Goal: Task Accomplishment & Management: Manage account settings

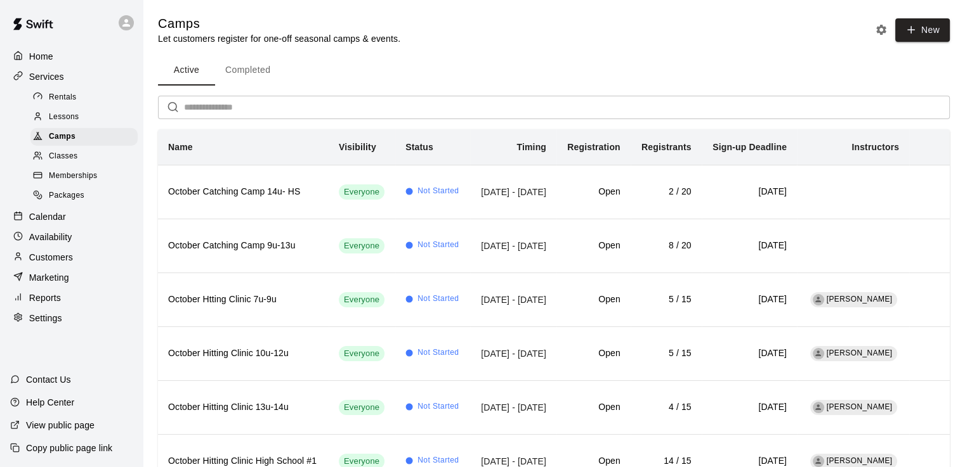
click at [43, 56] on p "Home" at bounding box center [41, 56] width 24 height 13
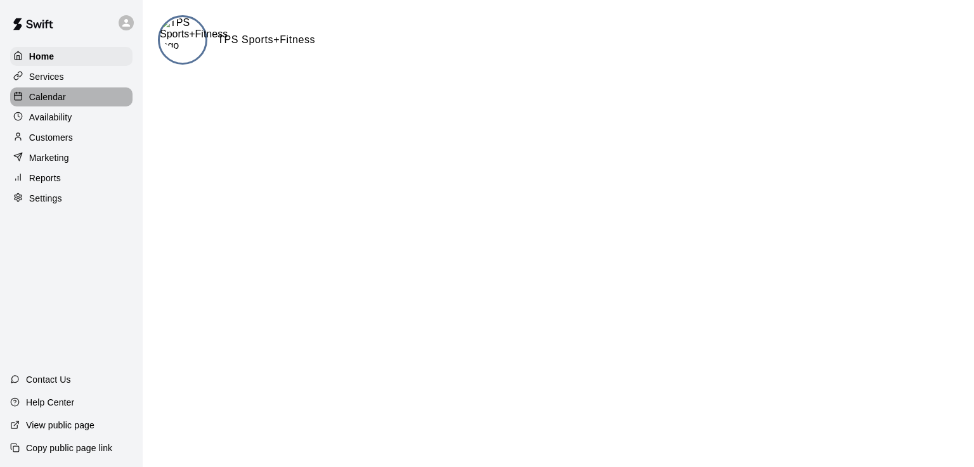
click at [48, 96] on p "Calendar" at bounding box center [47, 97] width 37 height 13
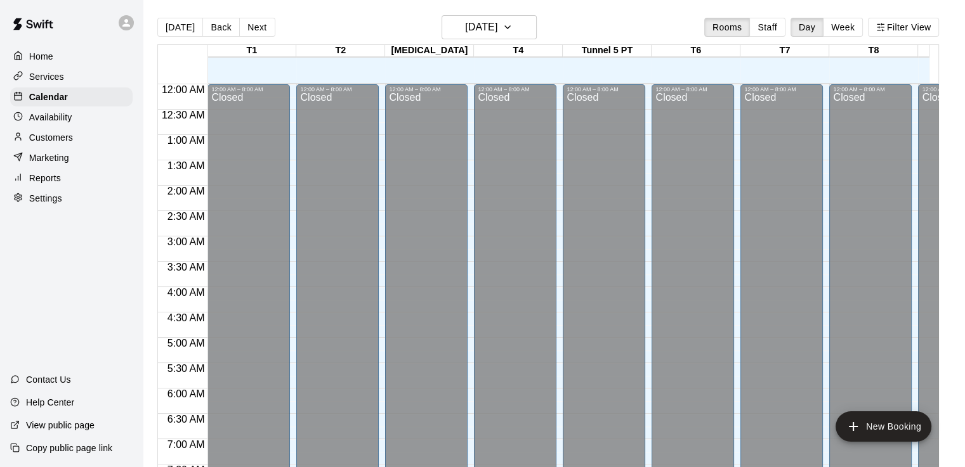
scroll to position [590, 0]
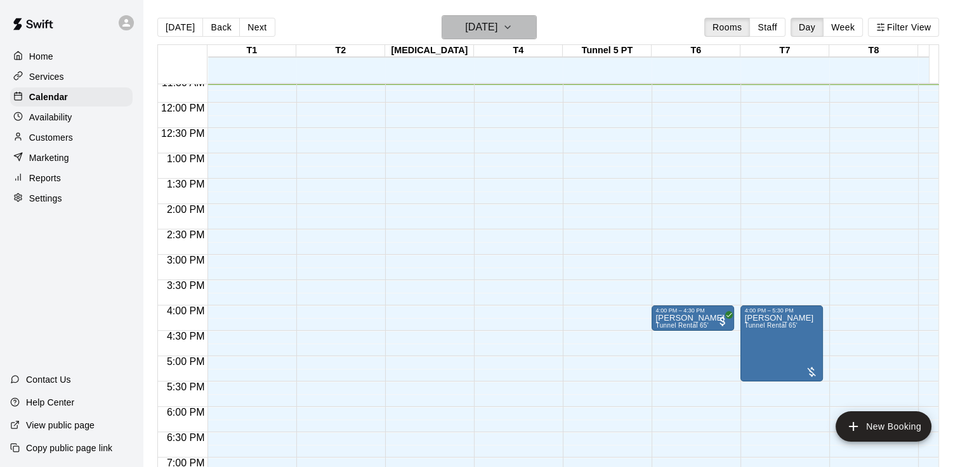
click at [512, 23] on icon "button" at bounding box center [507, 27] width 10 height 15
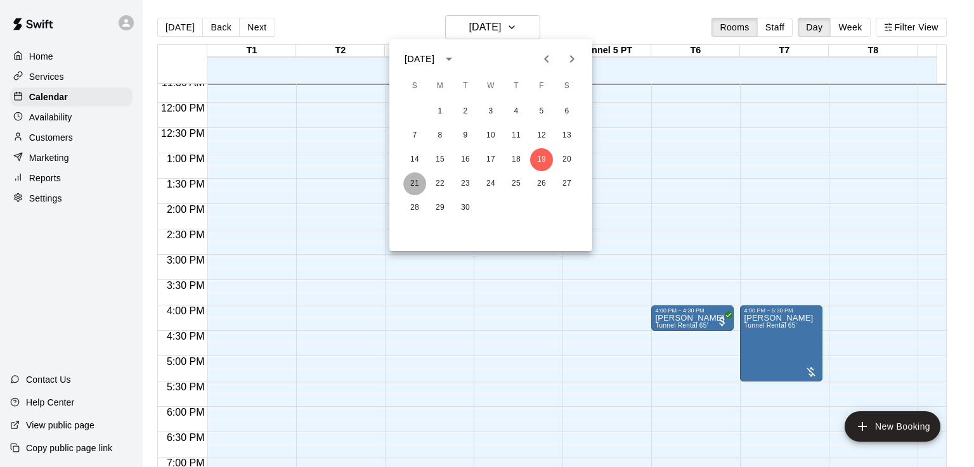
click at [412, 178] on button "21" at bounding box center [414, 183] width 23 height 23
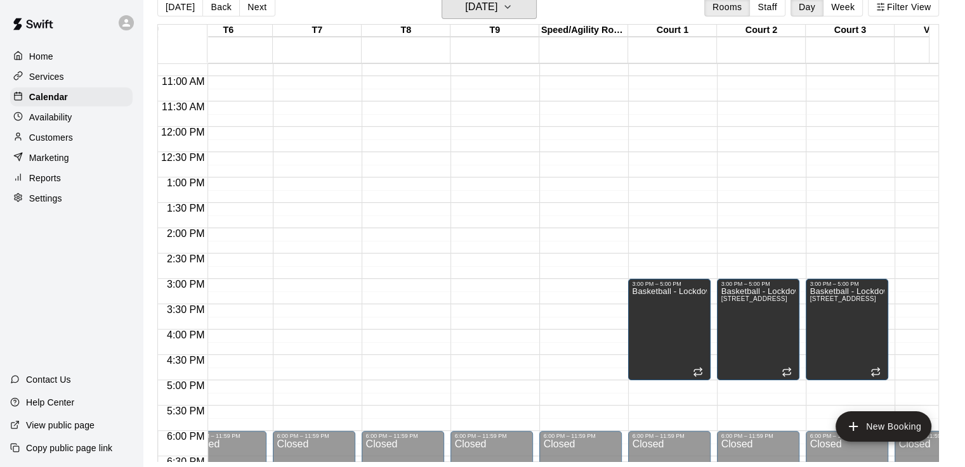
scroll to position [0, 0]
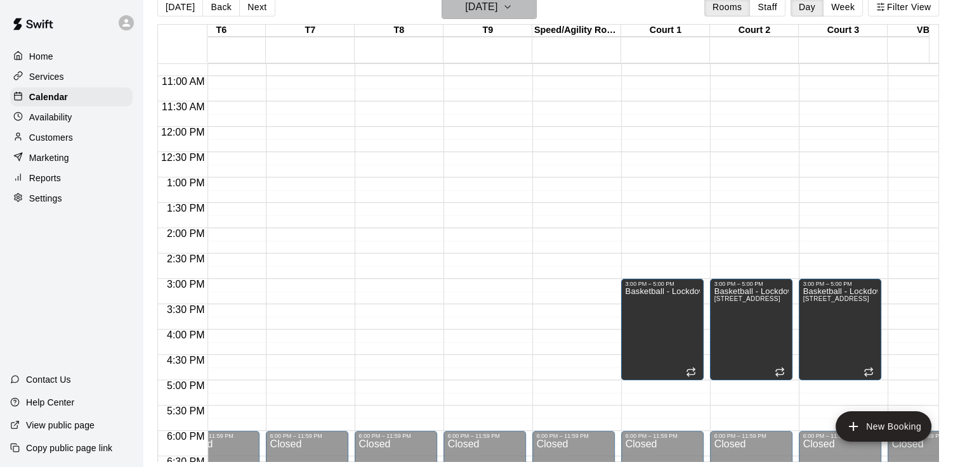
click at [512, 8] on icon "button" at bounding box center [507, 6] width 10 height 15
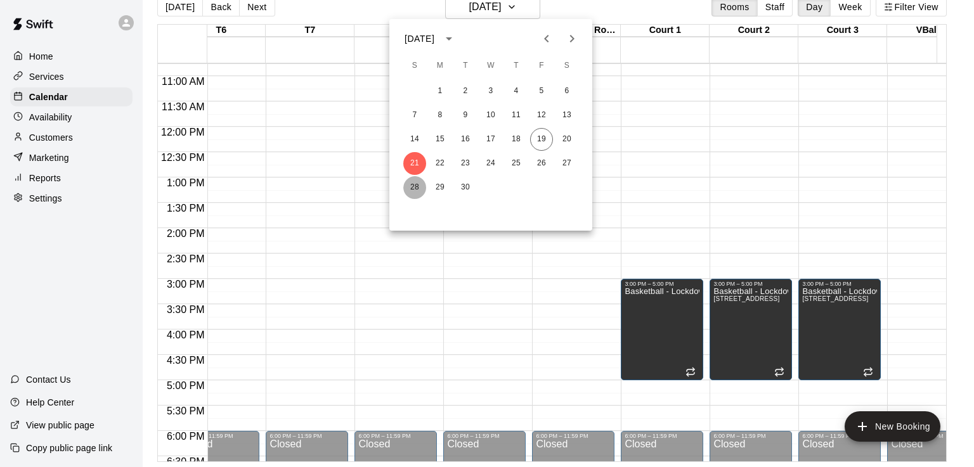
click at [415, 190] on button "28" at bounding box center [414, 187] width 23 height 23
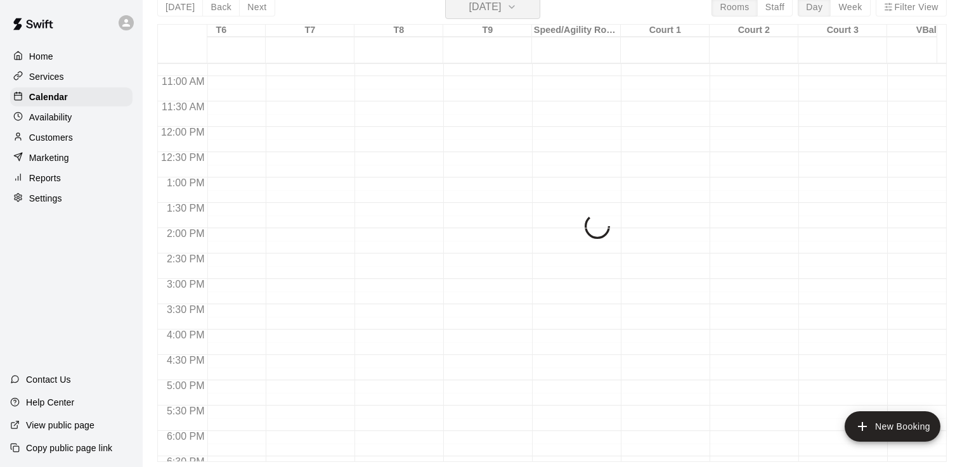
scroll to position [15, 0]
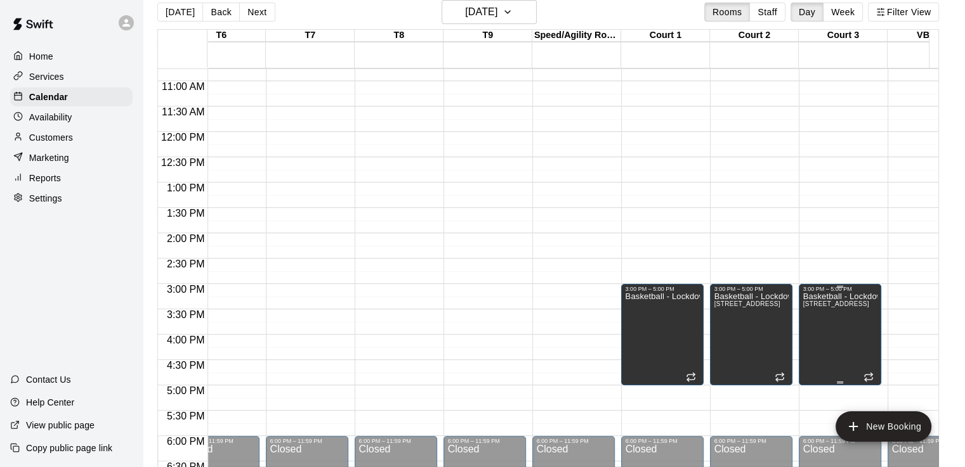
click at [836, 302] on span "[STREET_ADDRESS]" at bounding box center [835, 304] width 66 height 7
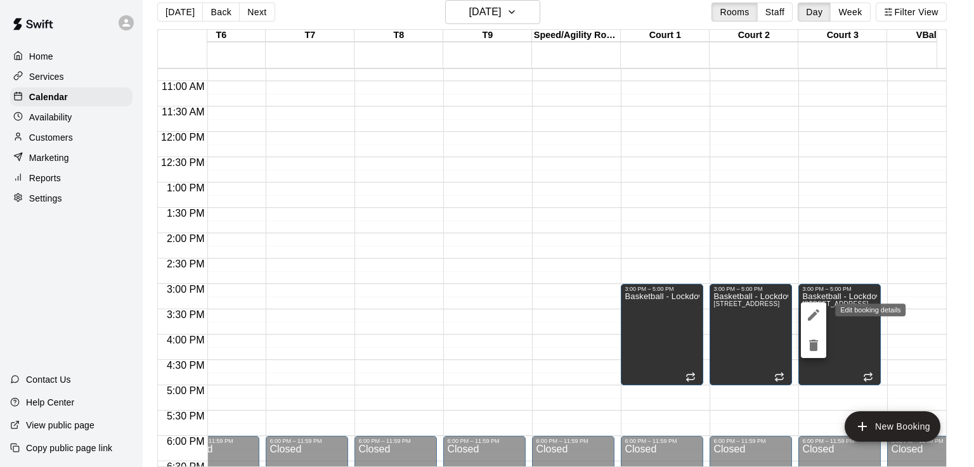
click at [812, 312] on icon "edit" at bounding box center [813, 315] width 15 height 15
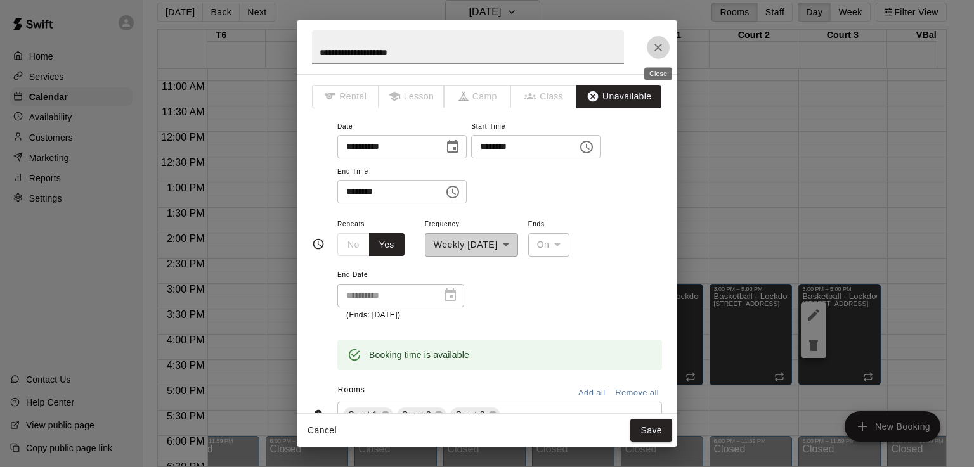
click at [653, 49] on icon "Close" at bounding box center [658, 47] width 13 height 13
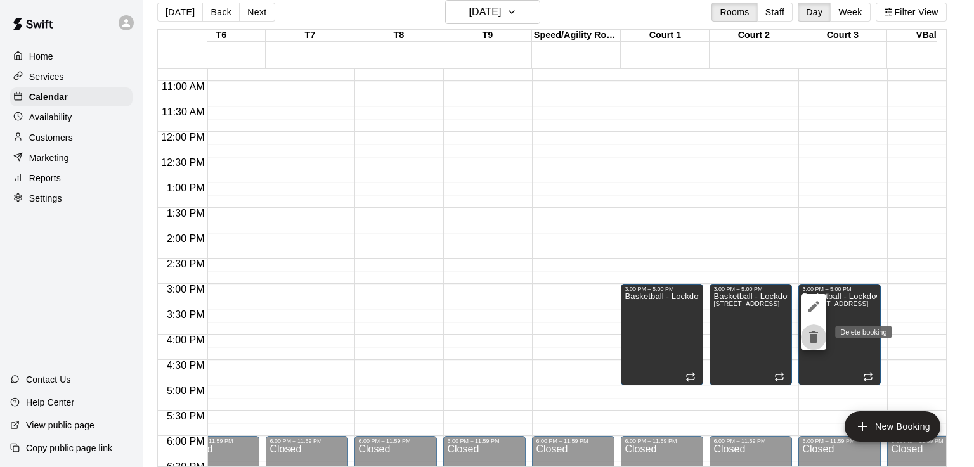
click at [812, 341] on icon "delete" at bounding box center [813, 337] width 9 height 11
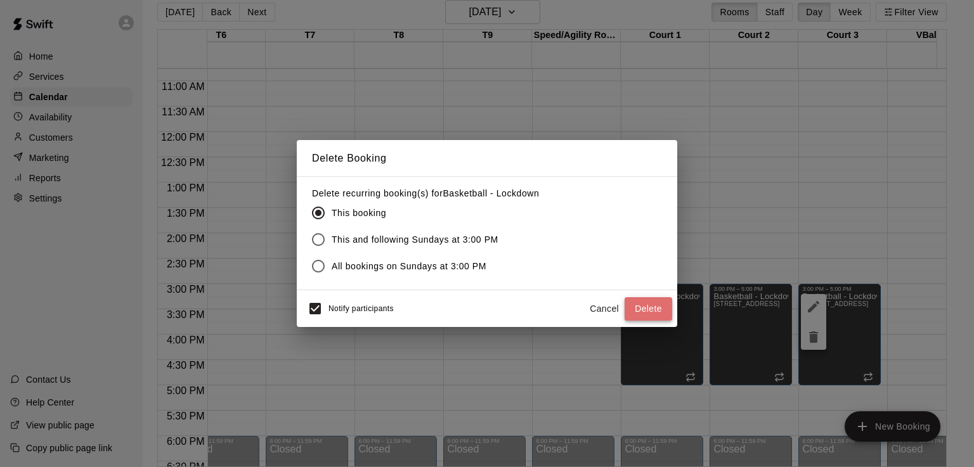
click at [649, 310] on button "Delete" at bounding box center [649, 308] width 48 height 23
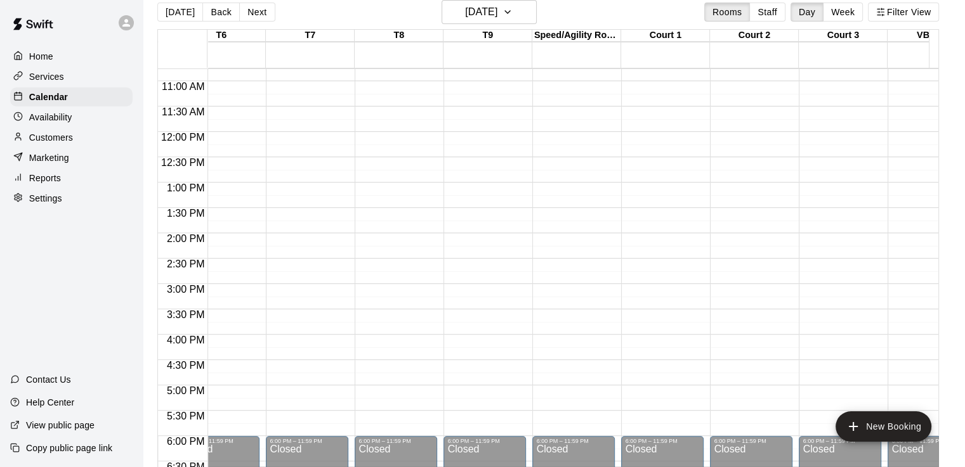
click at [651, 292] on div "12:00 AM – 8:00 AM Closed 6:00 PM – 11:59 PM Closed" at bounding box center [662, 132] width 82 height 1218
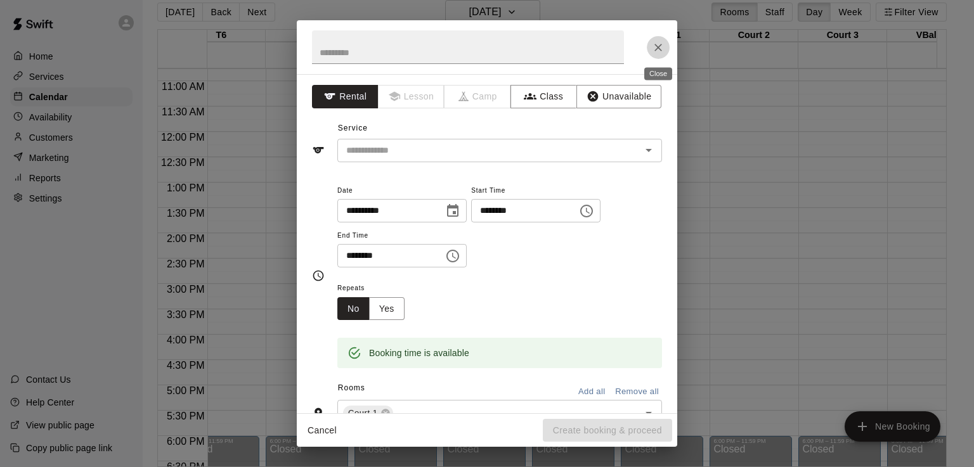
click at [655, 51] on icon "Close" at bounding box center [658, 47] width 13 height 13
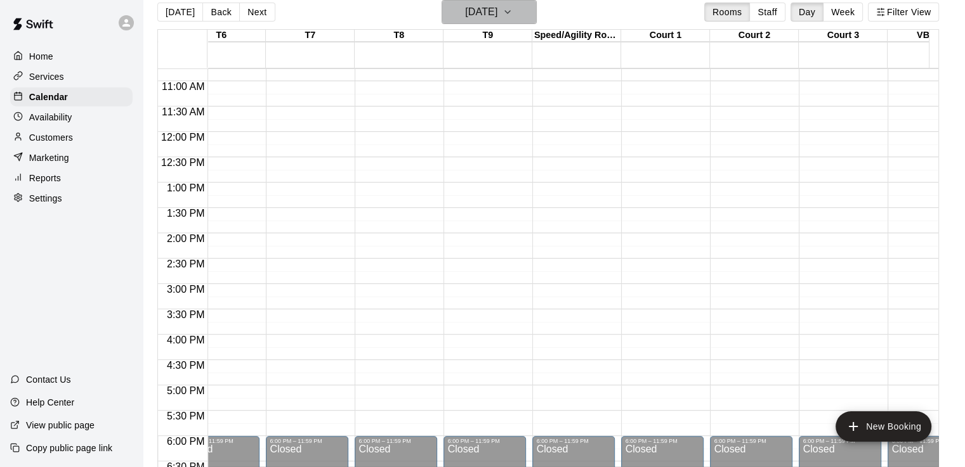
click at [512, 8] on icon "button" at bounding box center [507, 11] width 10 height 15
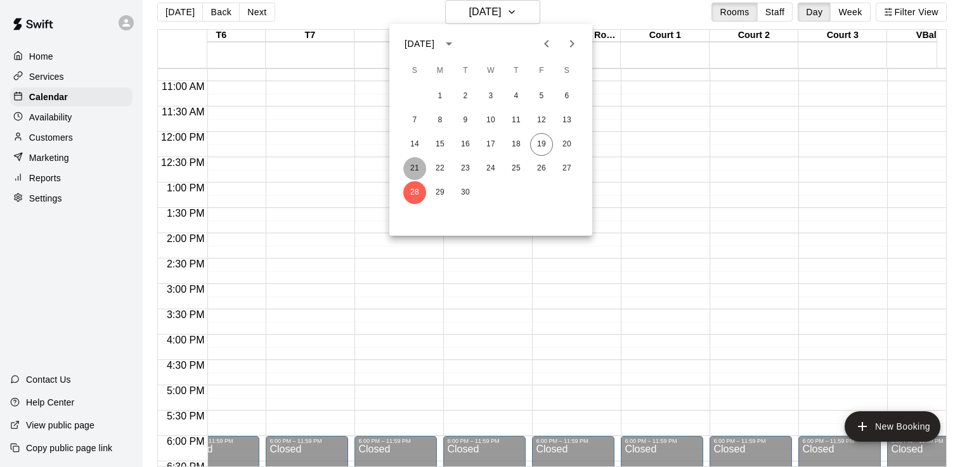
click at [411, 169] on button "21" at bounding box center [414, 168] width 23 height 23
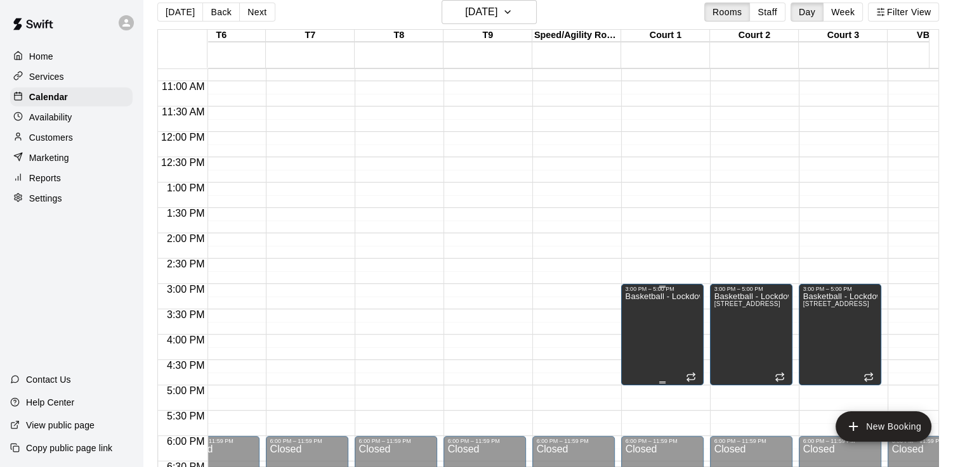
click at [644, 291] on div "3:00 PM – 5:00 PM" at bounding box center [662, 289] width 75 height 6
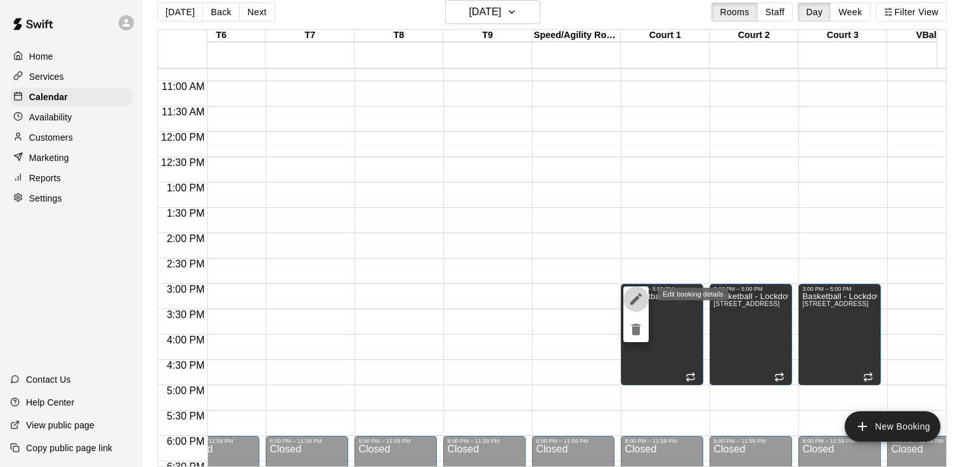
click at [630, 305] on icon "edit" at bounding box center [635, 299] width 15 height 15
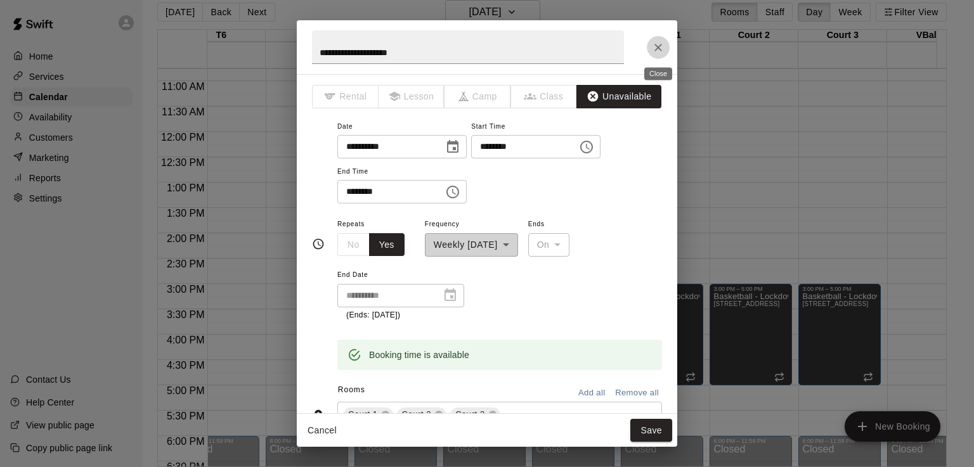
click at [655, 46] on icon "Close" at bounding box center [658, 47] width 13 height 13
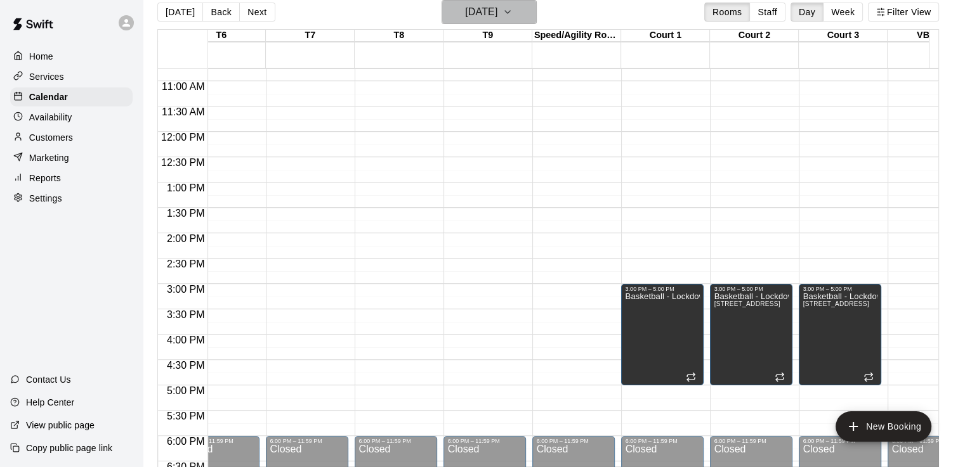
click at [522, 12] on button "[DATE]" at bounding box center [488, 12] width 95 height 24
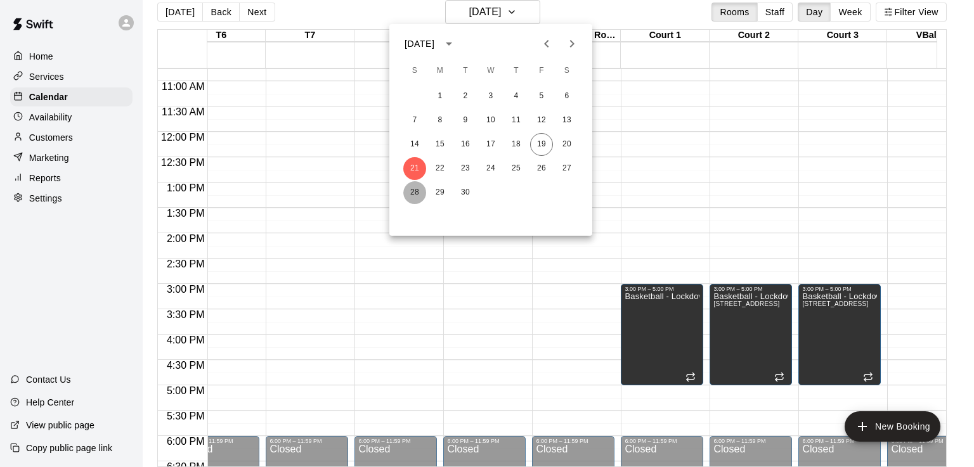
click at [413, 192] on button "28" at bounding box center [414, 192] width 23 height 23
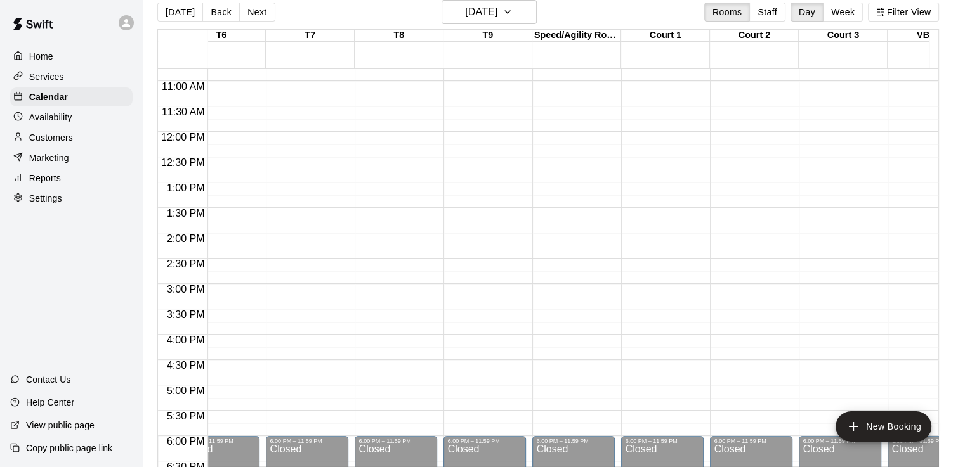
click at [661, 290] on div "12:00 AM – 8:00 AM Closed 6:00 PM – 11:59 PM Closed" at bounding box center [662, 132] width 82 height 1218
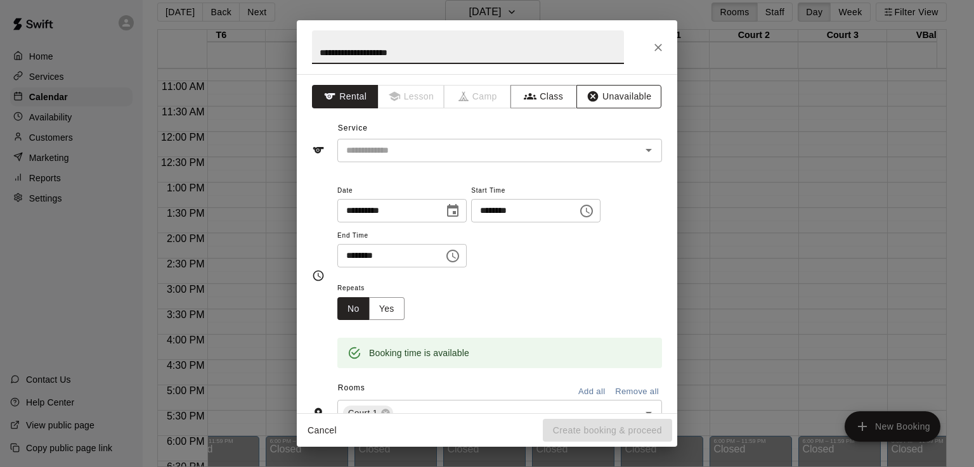
type input "**********"
click at [615, 89] on button "Unavailable" at bounding box center [618, 96] width 85 height 23
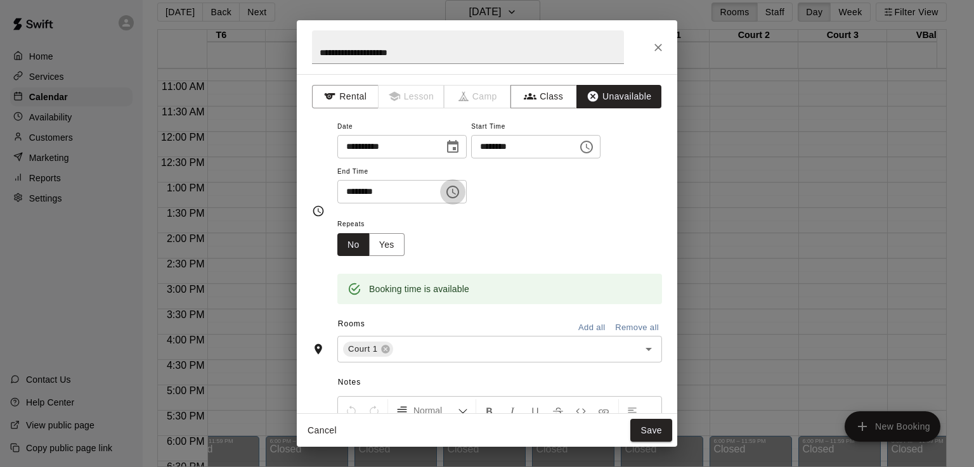
click at [460, 193] on icon "Choose time, selected time is 3:30 PM" at bounding box center [452, 192] width 15 height 15
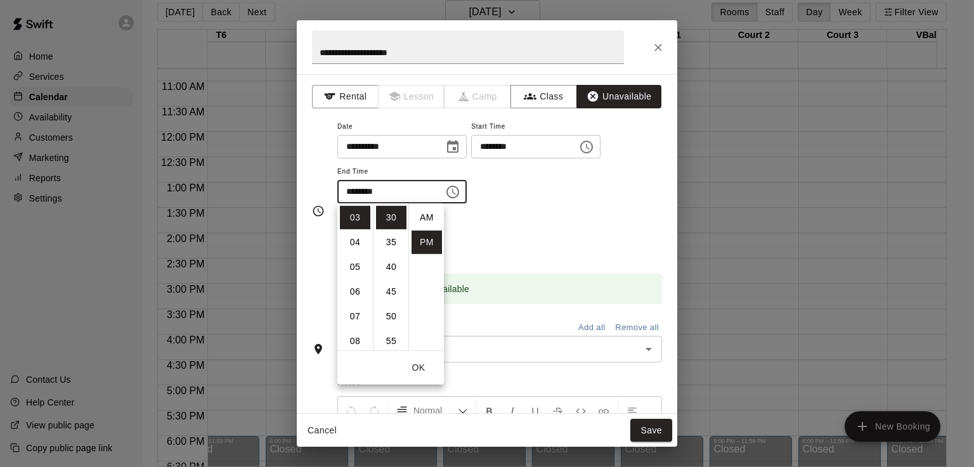
scroll to position [23, 0]
click at [356, 274] on li "05" at bounding box center [355, 267] width 30 height 23
click at [387, 218] on li "00" at bounding box center [391, 217] width 30 height 23
type input "********"
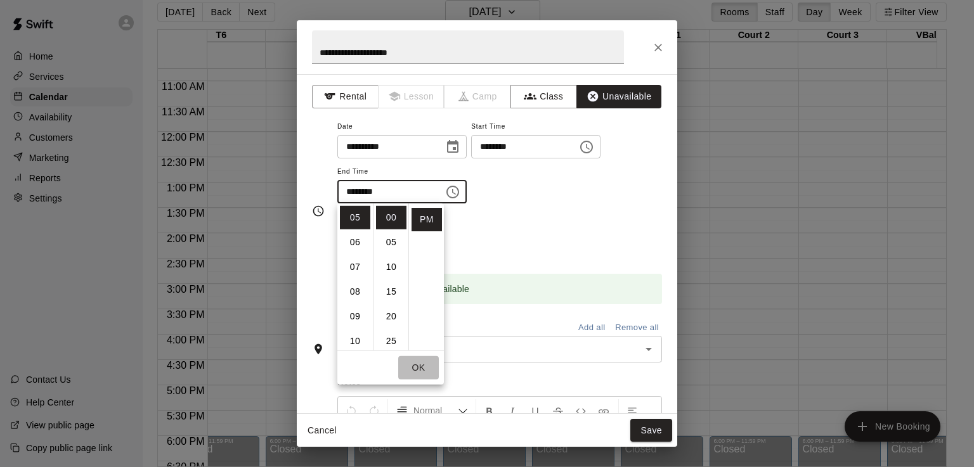
click at [420, 368] on button "OK" at bounding box center [418, 367] width 41 height 23
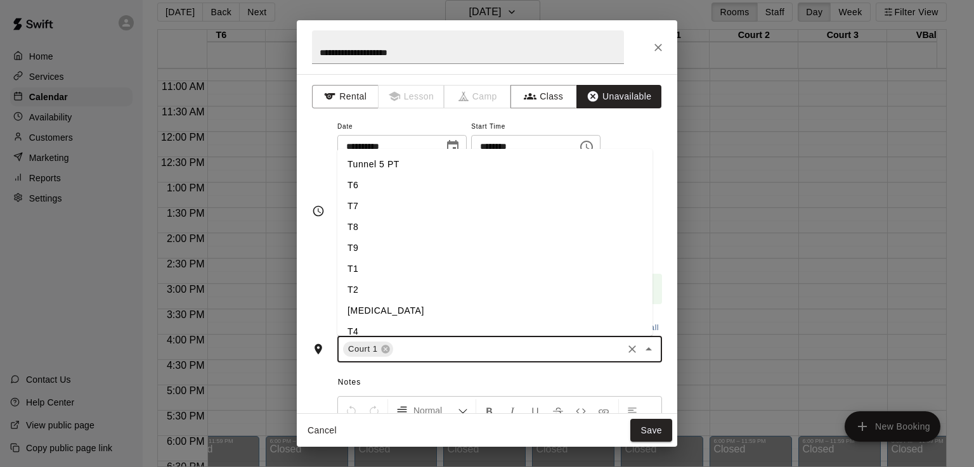
scroll to position [48, 0]
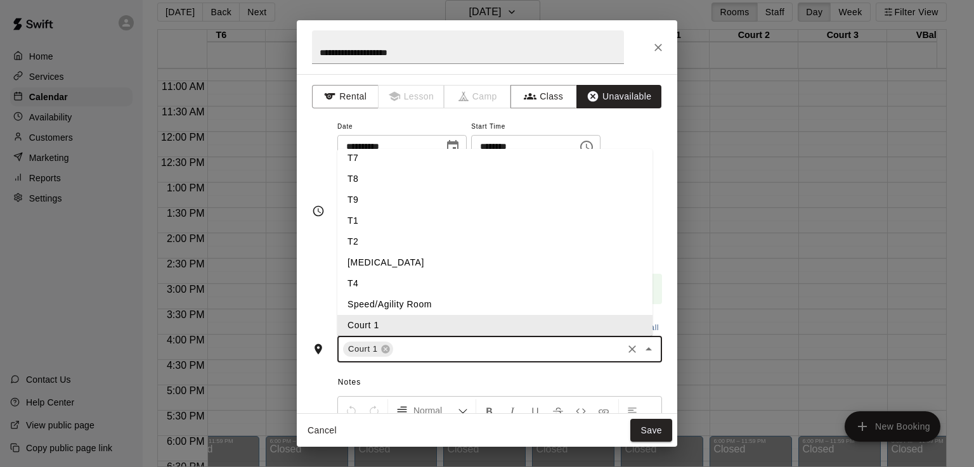
click at [556, 356] on input "text" at bounding box center [508, 350] width 226 height 16
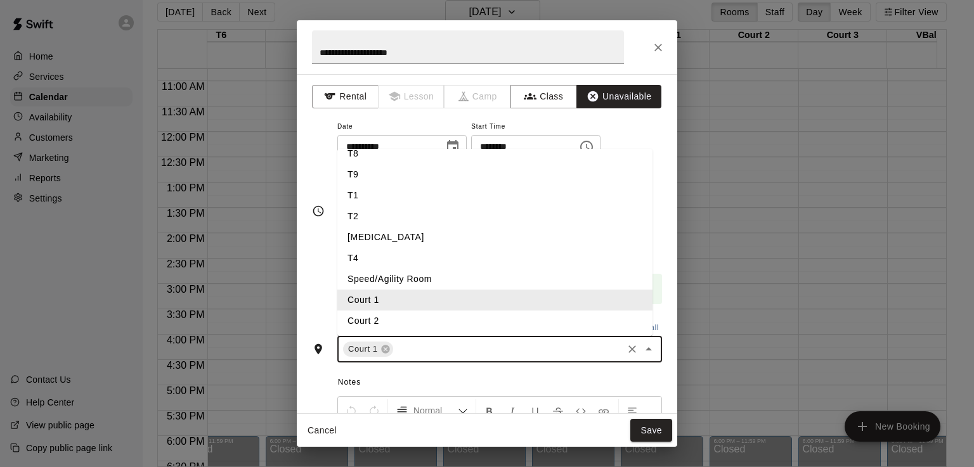
scroll to position [99, 0]
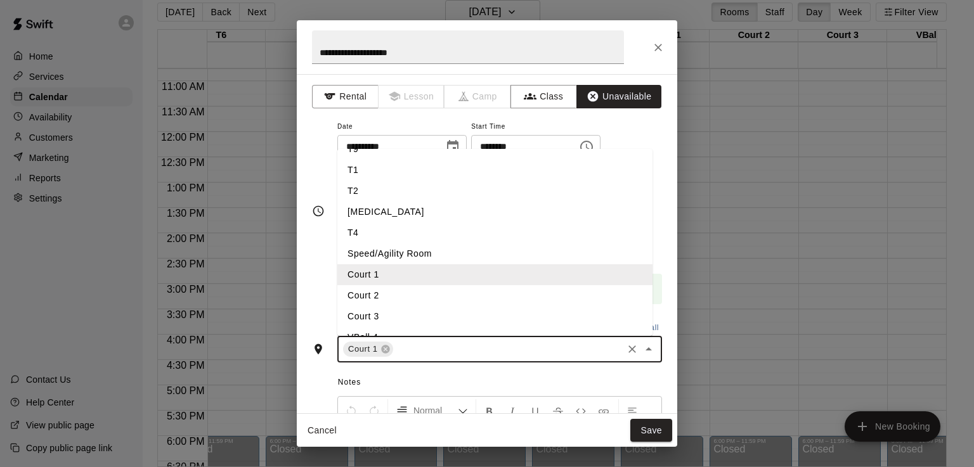
click at [604, 299] on li "Court 2" at bounding box center [494, 295] width 315 height 21
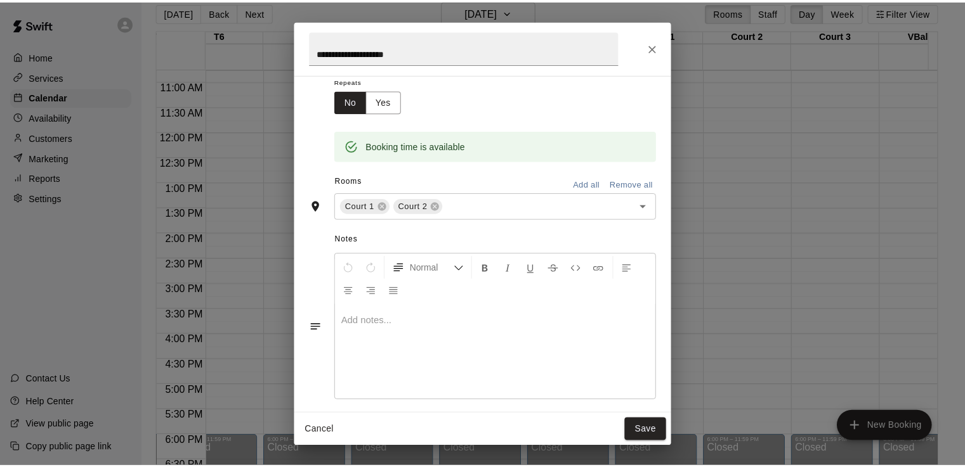
scroll to position [153, 0]
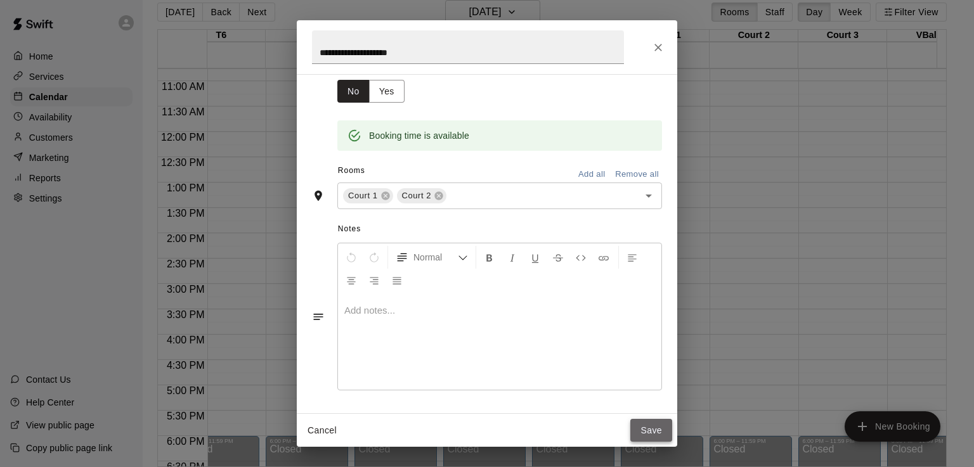
click at [647, 427] on button "Save" at bounding box center [651, 430] width 42 height 23
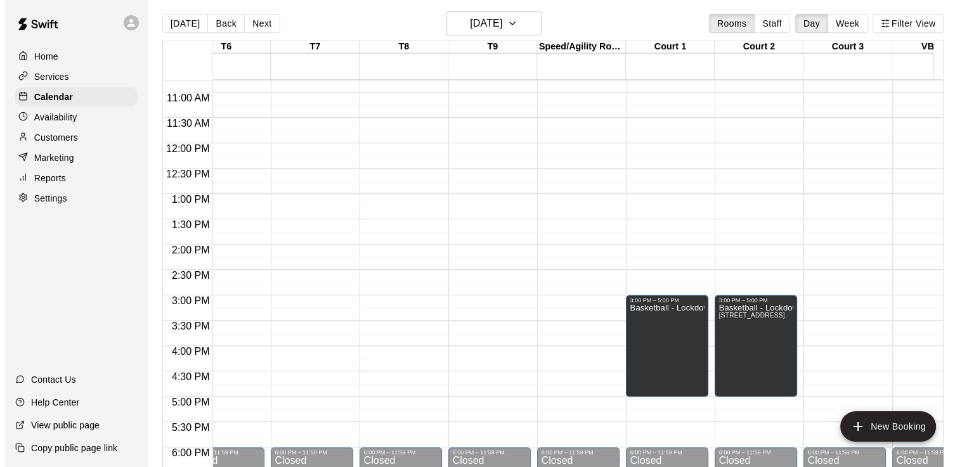
scroll to position [0, 0]
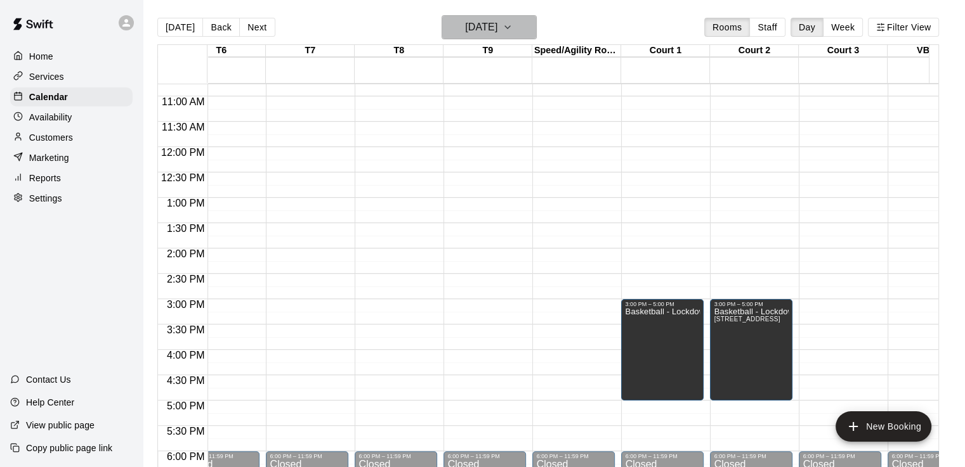
click at [512, 23] on icon "button" at bounding box center [507, 27] width 10 height 15
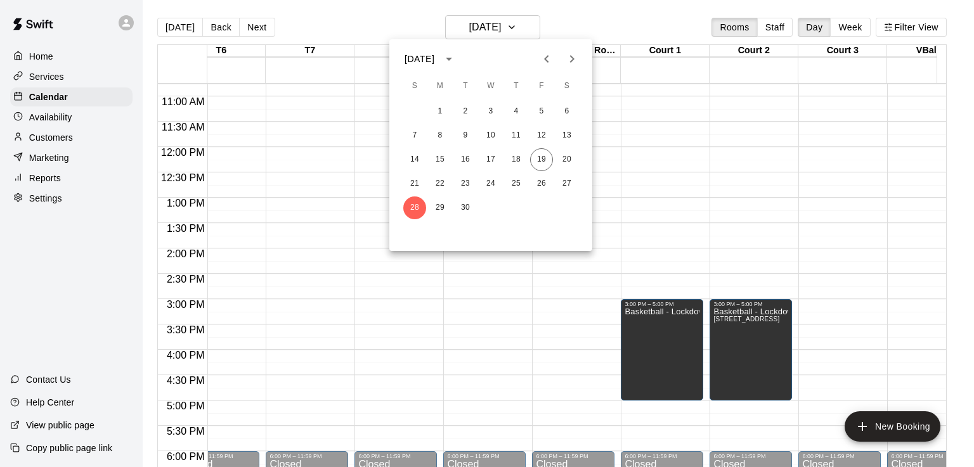
click at [568, 58] on icon "Next month" at bounding box center [571, 58] width 15 height 15
click at [415, 186] on button "19" at bounding box center [414, 183] width 23 height 23
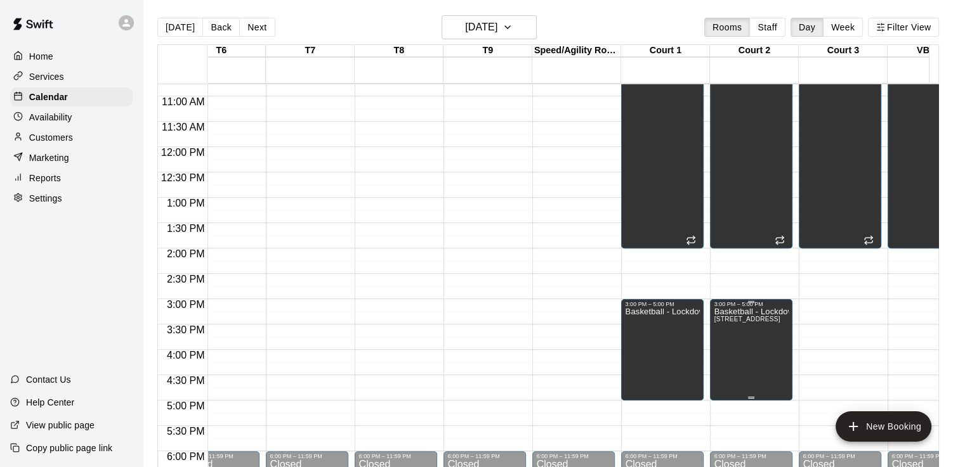
click at [763, 312] on p "Basketball - Lockdown" at bounding box center [750, 312] width 75 height 0
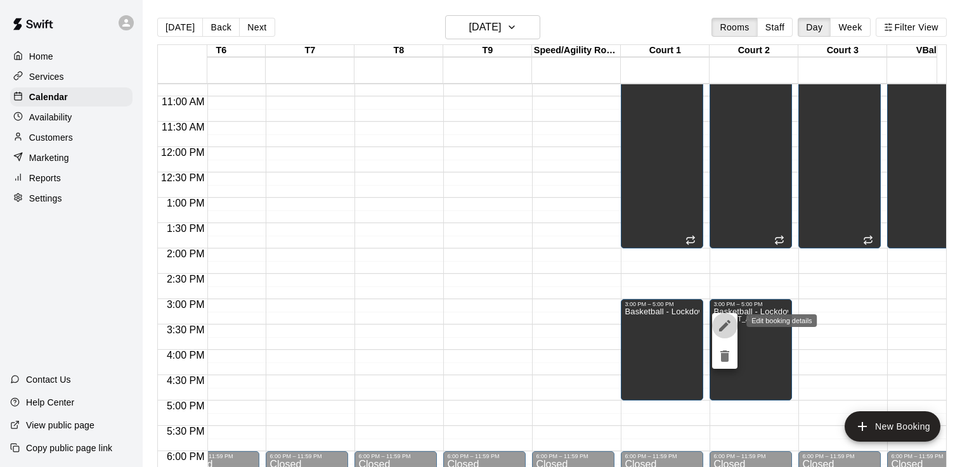
click at [725, 323] on icon "edit" at bounding box center [724, 325] width 11 height 11
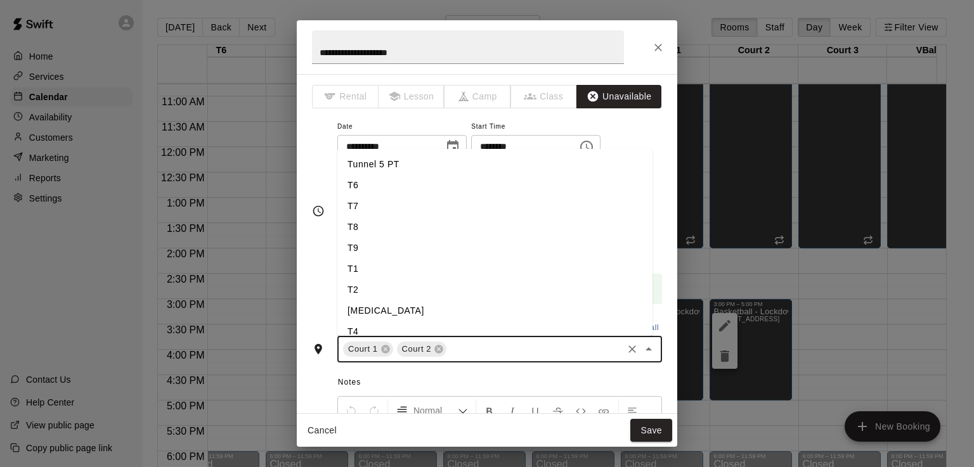
scroll to position [48, 0]
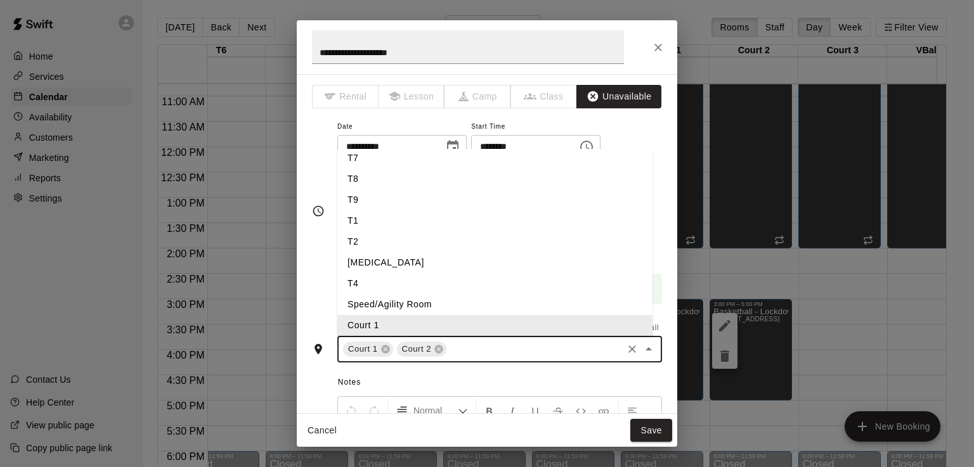
click at [503, 348] on input "text" at bounding box center [534, 350] width 172 height 16
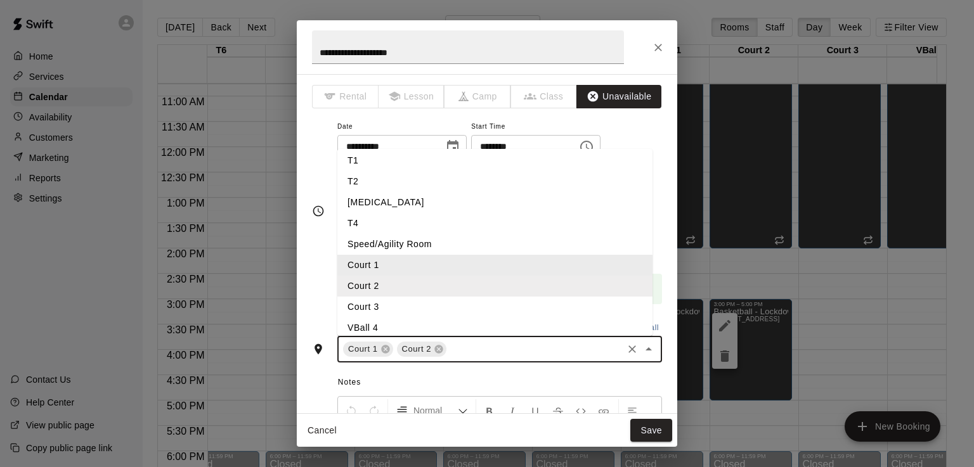
scroll to position [116, 0]
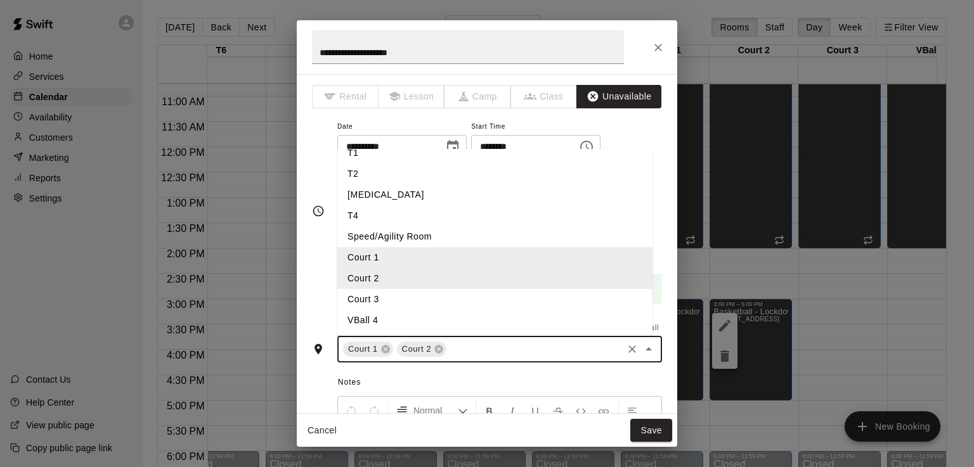
click at [557, 299] on li "Court 3" at bounding box center [494, 299] width 315 height 21
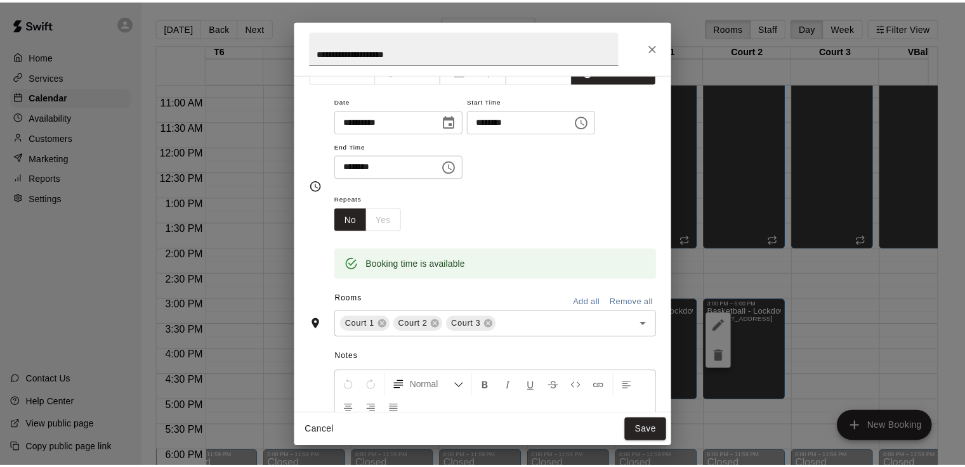
scroll to position [127, 0]
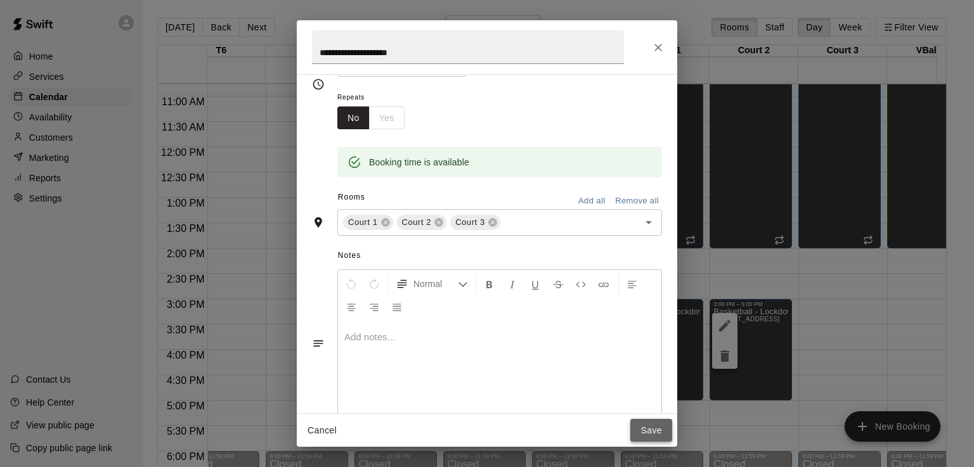
click at [647, 436] on button "Save" at bounding box center [651, 430] width 42 height 23
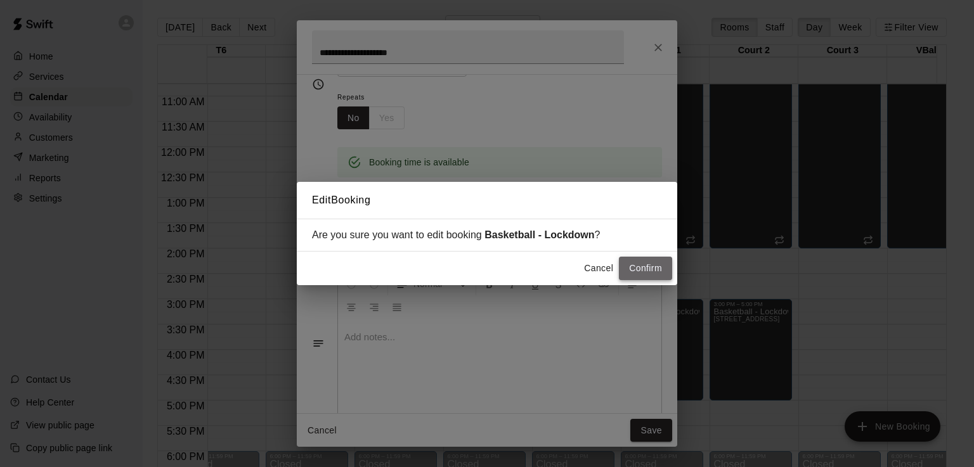
click at [654, 273] on button "Confirm" at bounding box center [645, 268] width 53 height 23
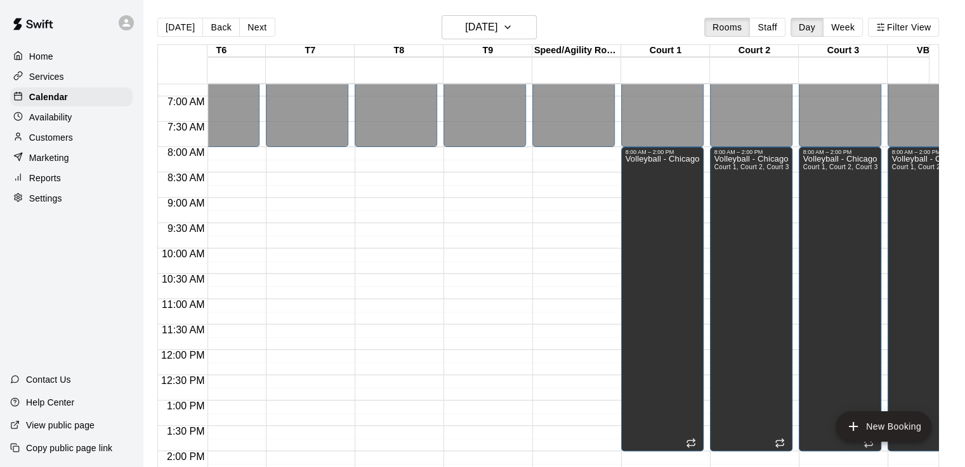
scroll to position [317, 474]
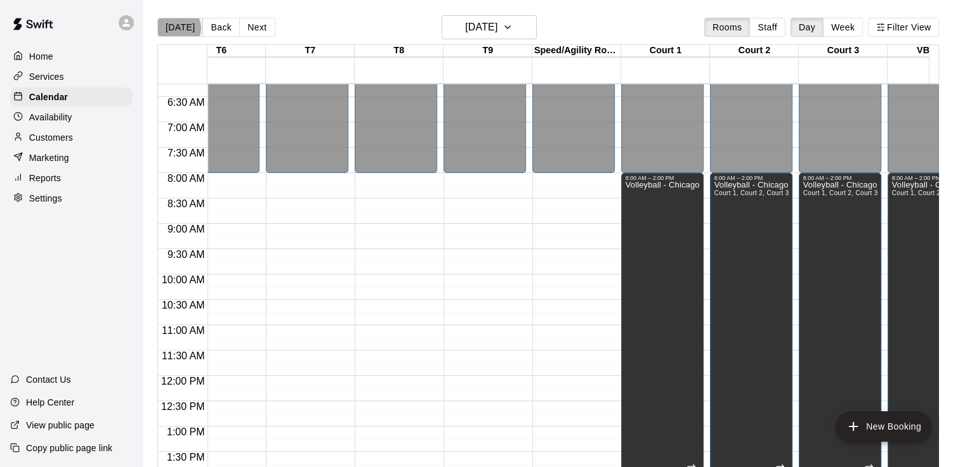
click at [178, 28] on button "[DATE]" at bounding box center [180, 27] width 46 height 19
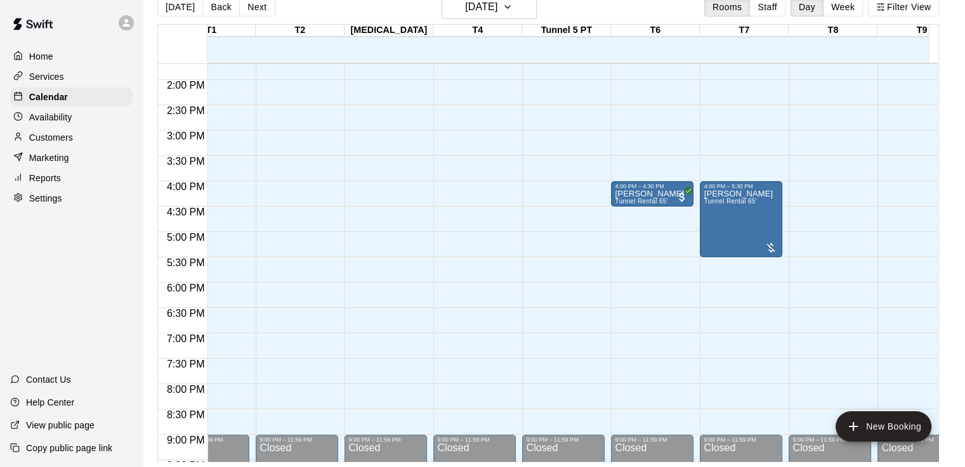
scroll to position [0, 24]
